Goal: Complete application form

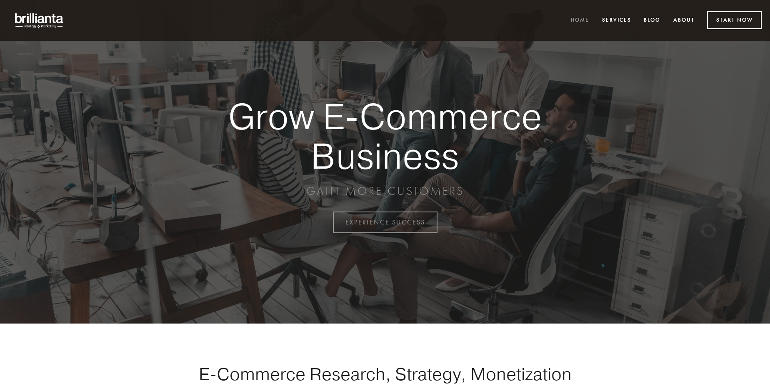
scroll to position [2185, 0]
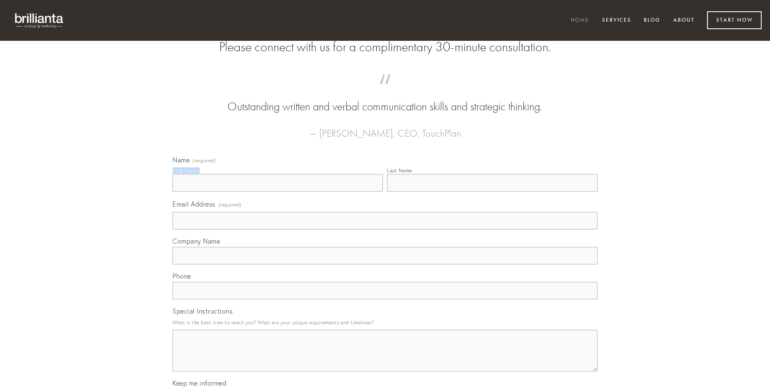
type input "[PERSON_NAME]"
click at [492, 192] on input "Last Name" at bounding box center [492, 183] width 211 height 18
type input "[PERSON_NAME]"
click at [385, 230] on input "Email Address (required)" at bounding box center [385, 221] width 425 height 18
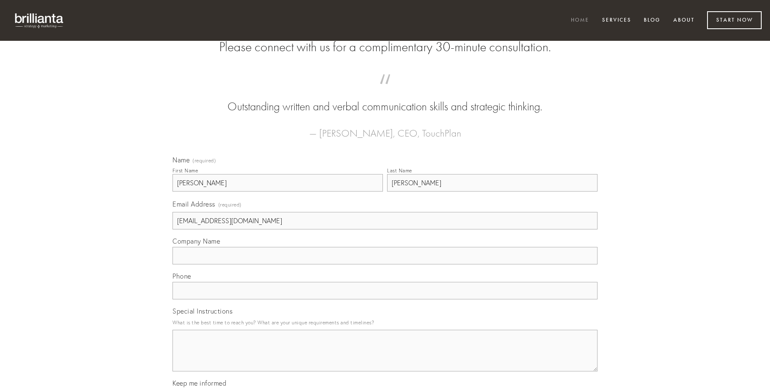
type input "[EMAIL_ADDRESS][DOMAIN_NAME]"
click at [385, 265] on input "Company Name" at bounding box center [385, 256] width 425 height 18
type input "volubilis"
click at [385, 300] on input "text" at bounding box center [385, 291] width 425 height 18
click at [385, 359] on textarea "Special Instructions" at bounding box center [385, 351] width 425 height 42
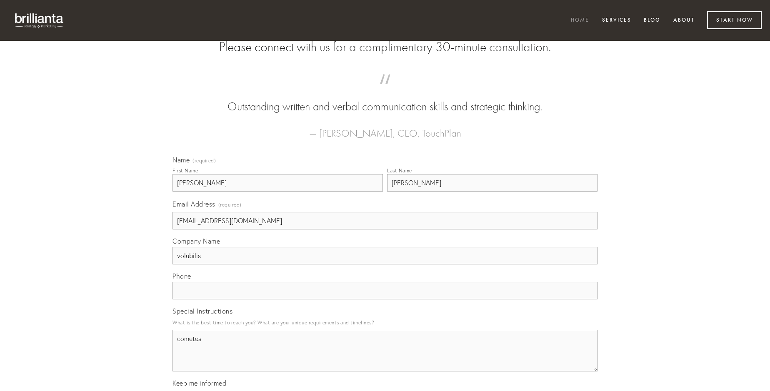
type textarea "cometes"
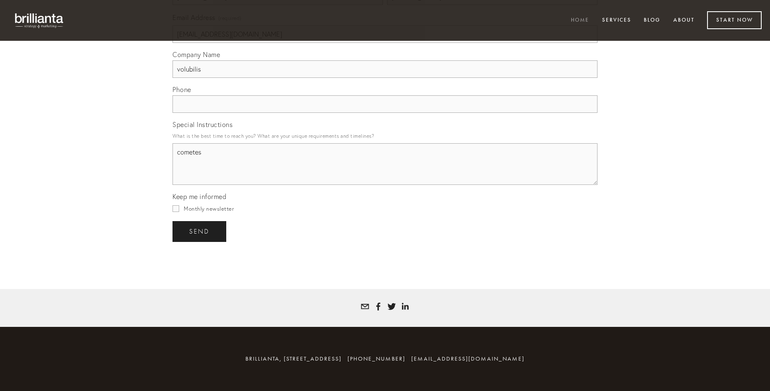
click at [200, 231] on span "send" at bounding box center [199, 232] width 20 height 8
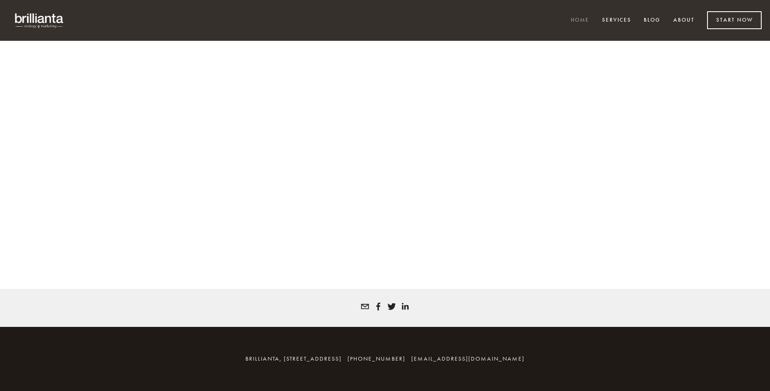
scroll to position [2174, 0]
